Goal: Find specific page/section: Find specific page/section

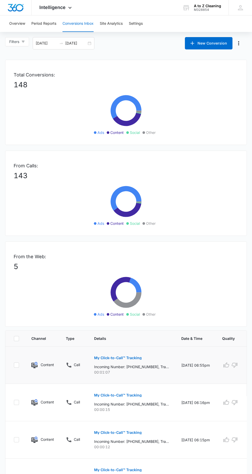
click at [150, 352] on div "My Click-to-Call™ Tracking Incoming Number: [PHONE_NUMBER], Tracking Number: [P…" at bounding box center [131, 363] width 75 height 23
click at [133, 356] on p "My Click-to-Call™ Tracking" at bounding box center [118, 358] width 48 height 4
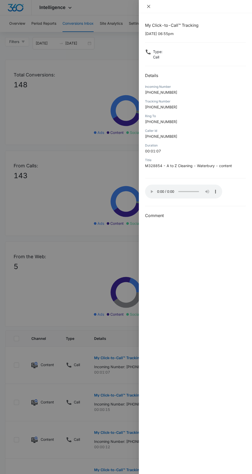
click at [150, 4] on button "Close" at bounding box center [148, 6] width 7 height 5
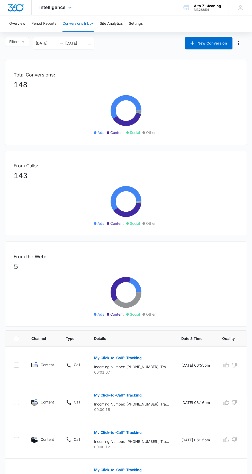
click at [23, 6] on img "Dashboard" at bounding box center [15, 8] width 16 height 8
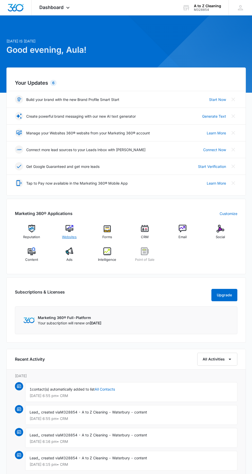
click at [70, 235] on span "Websites" at bounding box center [69, 237] width 15 height 5
